Goal: Information Seeking & Learning: Learn about a topic

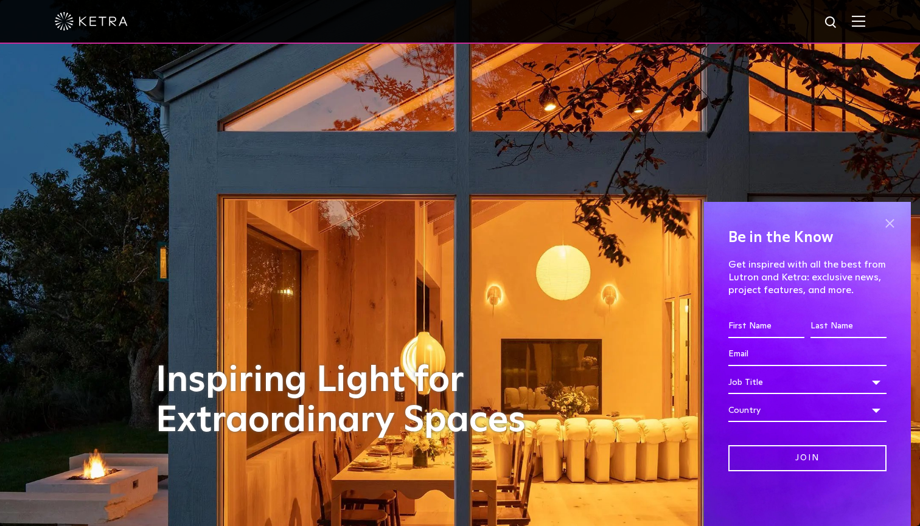
click at [888, 221] on span at bounding box center [889, 223] width 18 height 18
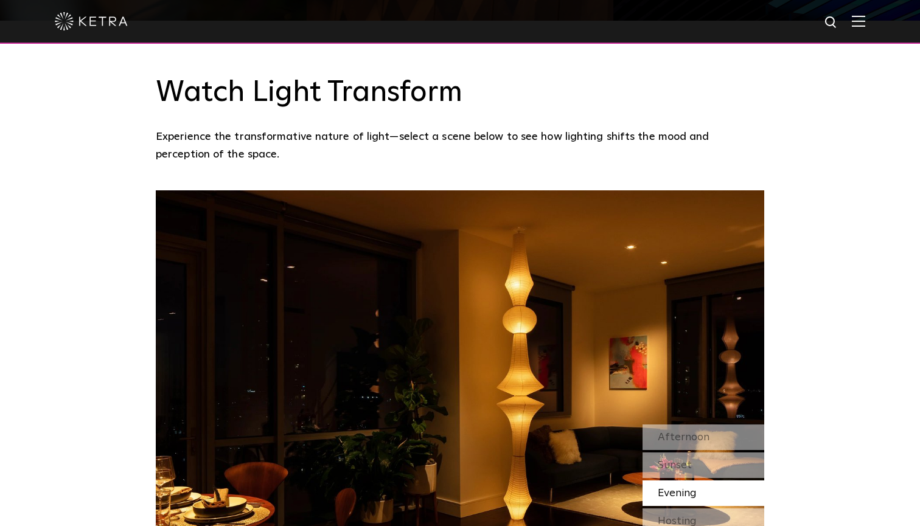
scroll to position [969, 0]
click at [704, 453] on div "Sunset" at bounding box center [703, 466] width 122 height 26
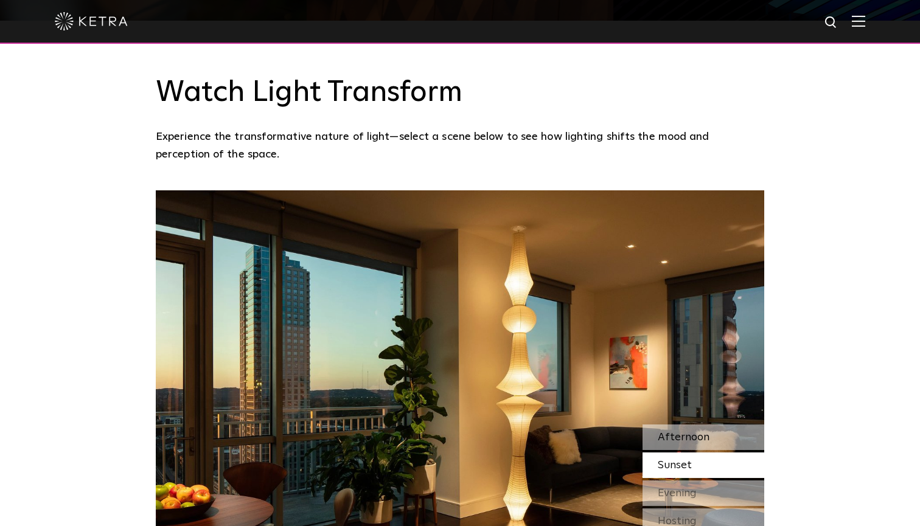
click at [693, 432] on span "Afternoon" at bounding box center [683, 437] width 52 height 11
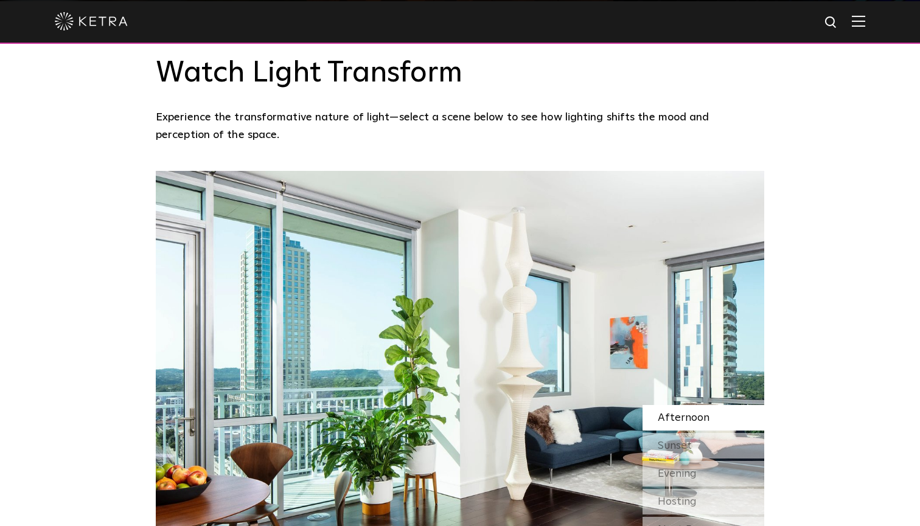
scroll to position [997, 0]
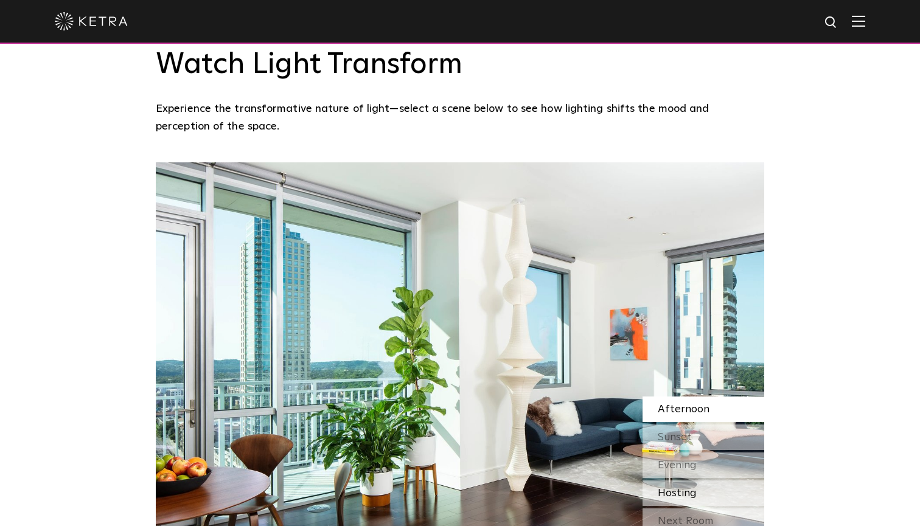
click at [685, 488] on span "Hosting" at bounding box center [676, 493] width 39 height 11
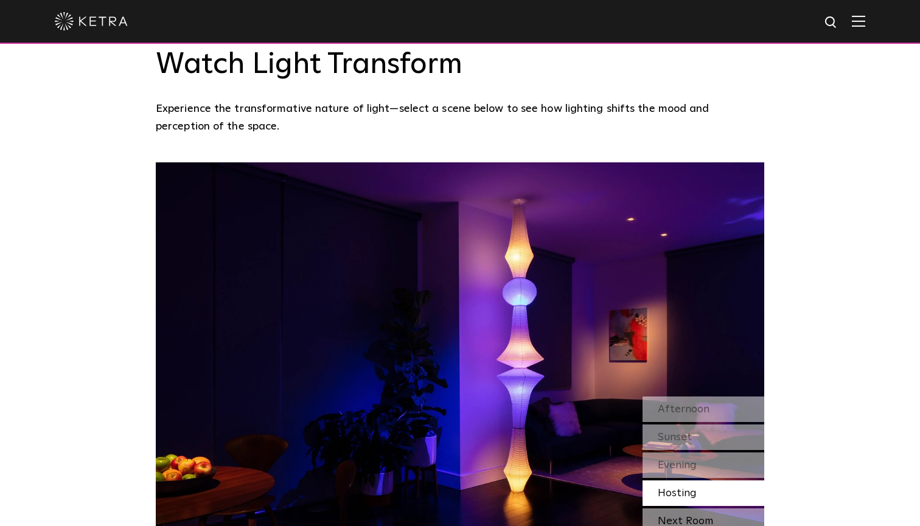
click at [682, 508] on div "Next Room" at bounding box center [703, 521] width 122 height 26
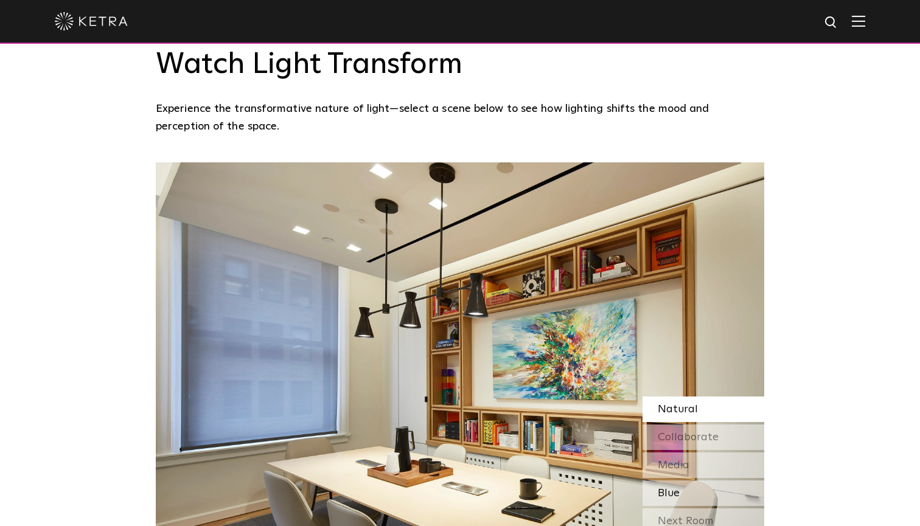
click at [682, 480] on div "Blue" at bounding box center [703, 493] width 122 height 26
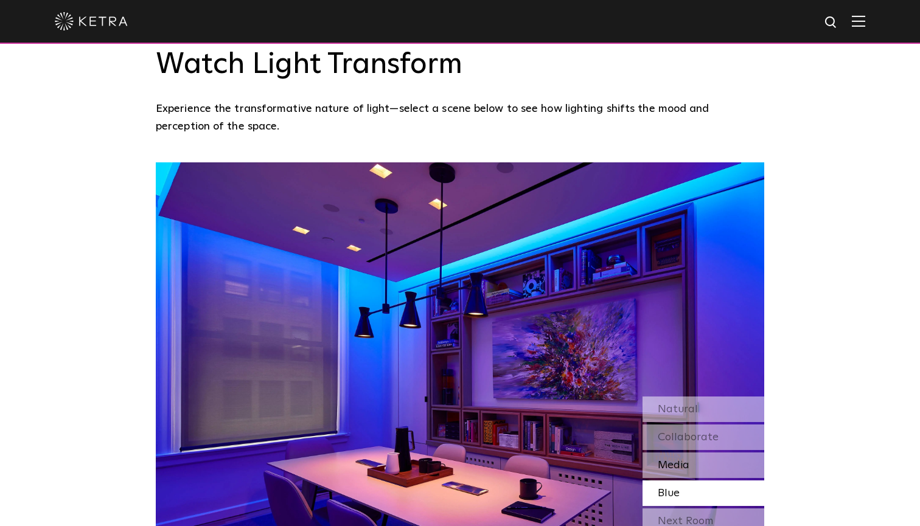
click at [684, 460] on span "Media" at bounding box center [673, 465] width 32 height 11
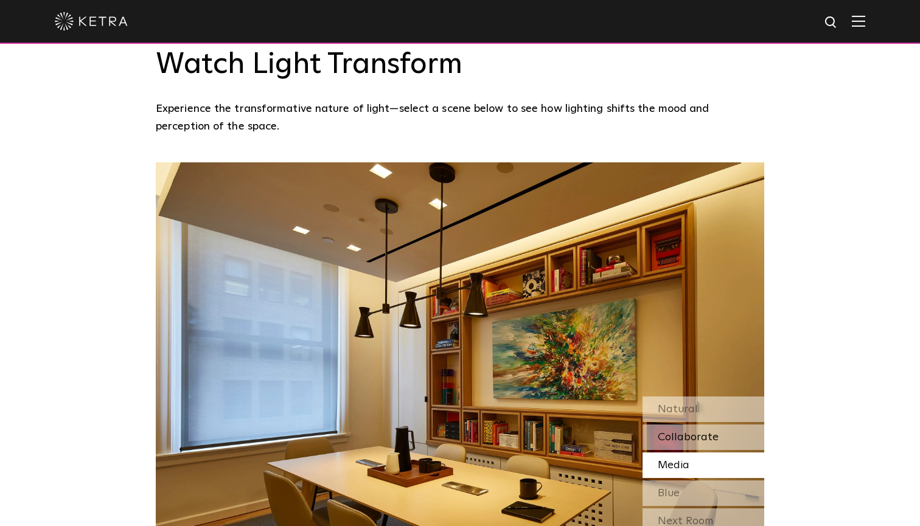
click at [685, 432] on span "Collaborate" at bounding box center [687, 437] width 61 height 11
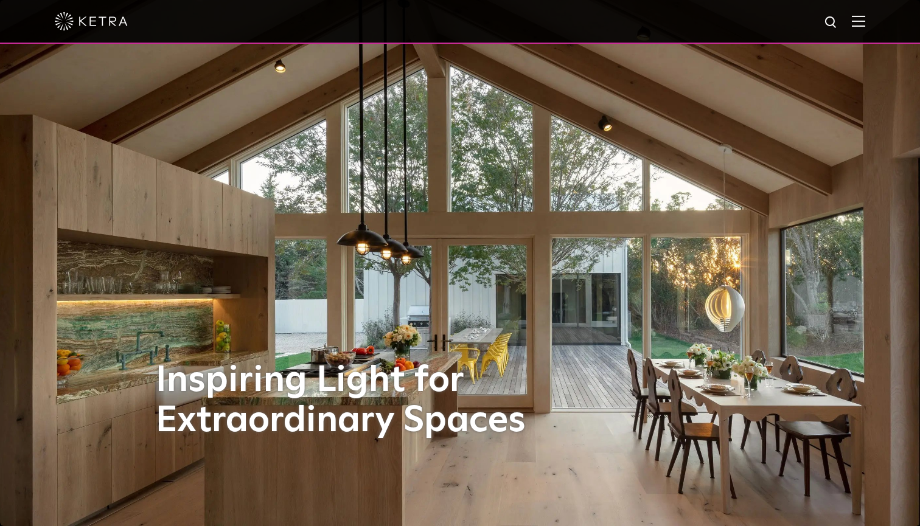
scroll to position [0, 0]
click at [844, 15] on div at bounding box center [460, 21] width 810 height 43
click at [852, 17] on img at bounding box center [858, 21] width 13 height 12
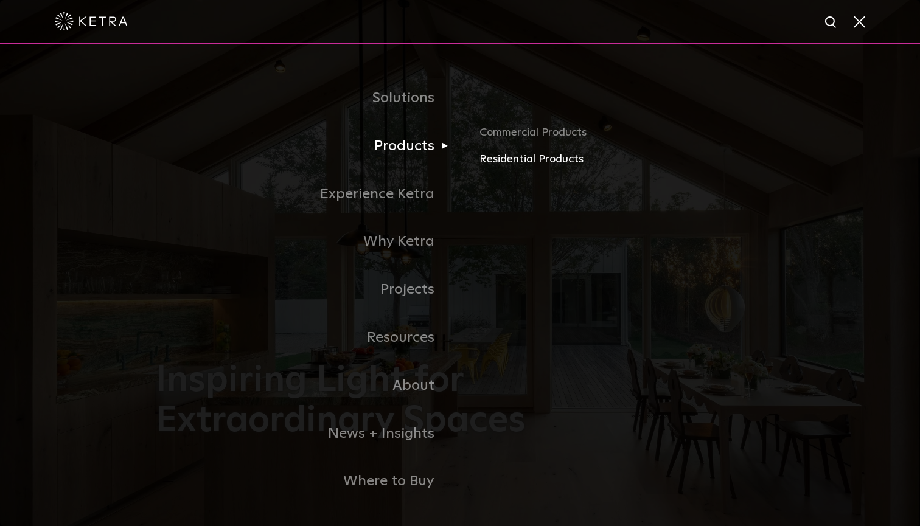
click at [489, 159] on link "Residential Products" at bounding box center [621, 160] width 285 height 18
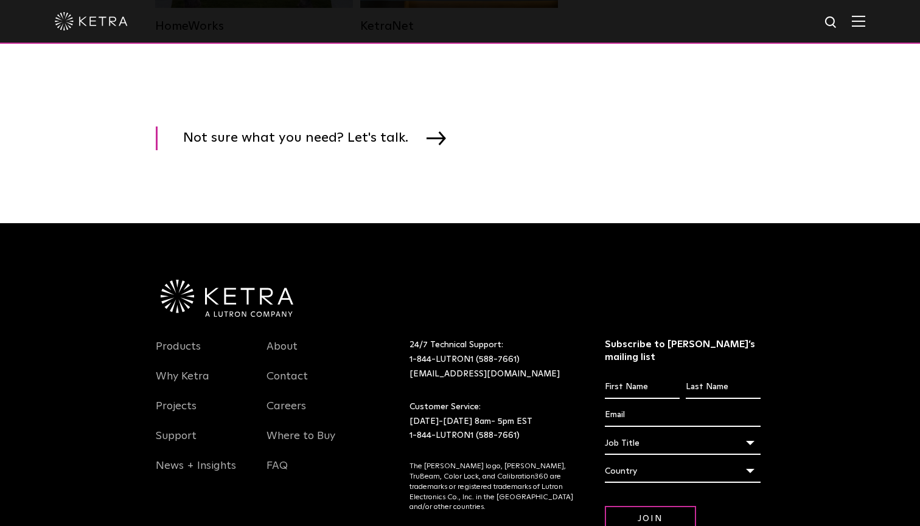
scroll to position [1851, 0]
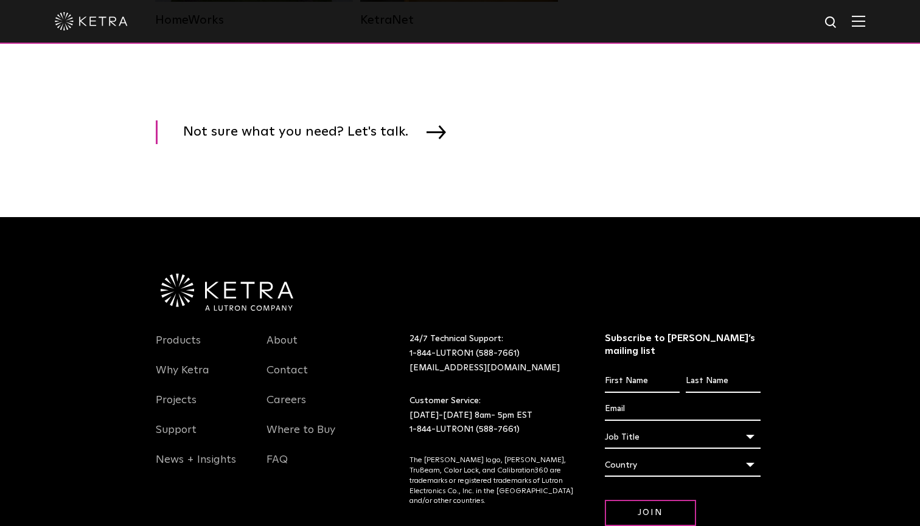
click at [858, 30] on div at bounding box center [460, 21] width 810 height 43
click at [858, 26] on img at bounding box center [858, 21] width 13 height 12
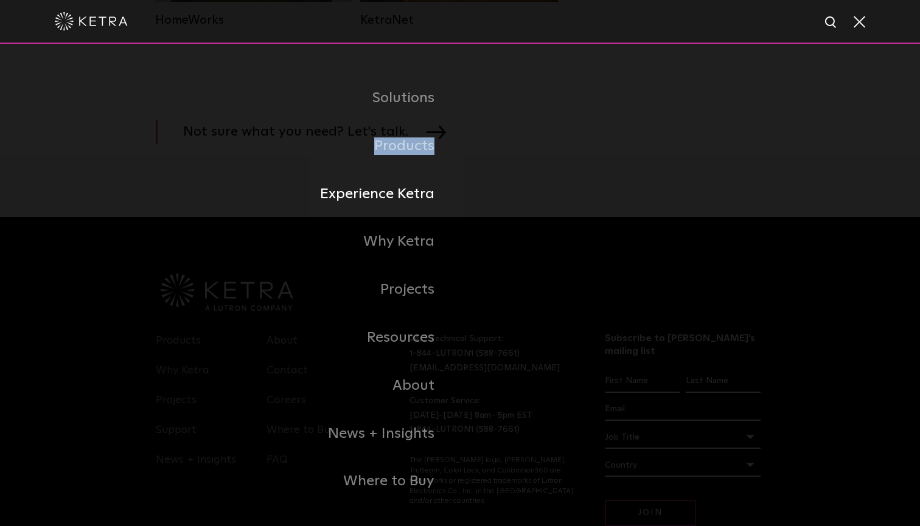
click at [413, 185] on link "Experience Ketra" at bounding box center [308, 194] width 304 height 48
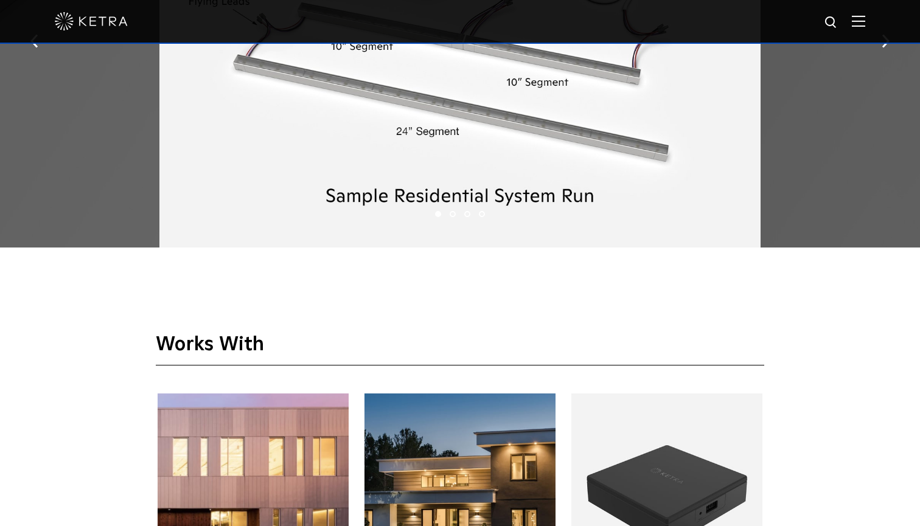
scroll to position [1946, 0]
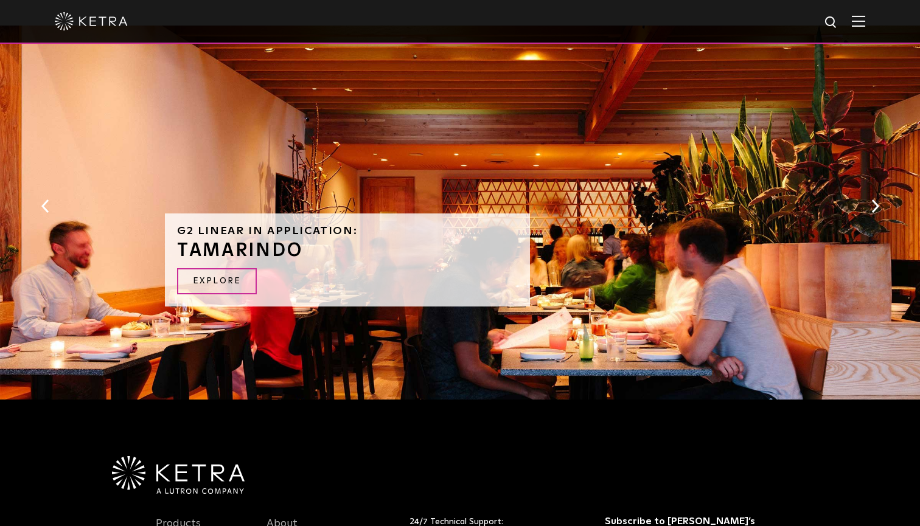
scroll to position [1146, 0]
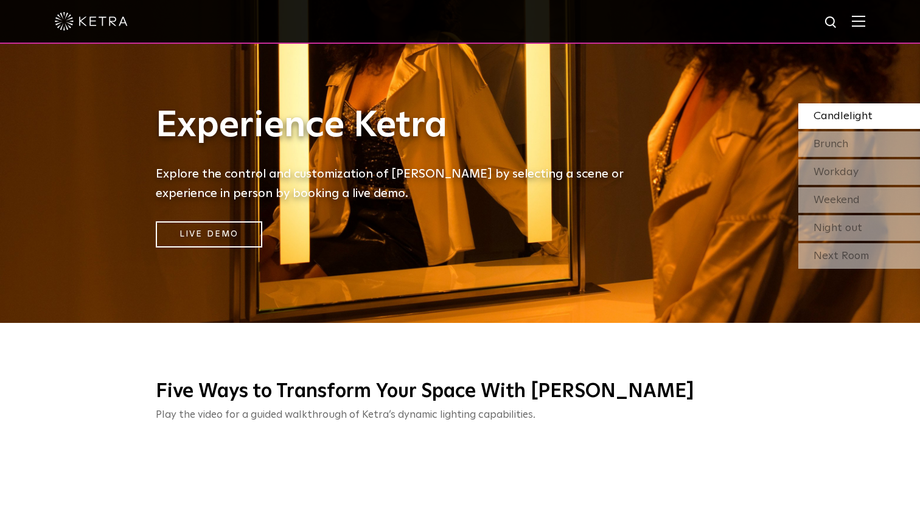
scroll to position [356, 0]
